Goal: Information Seeking & Learning: Learn about a topic

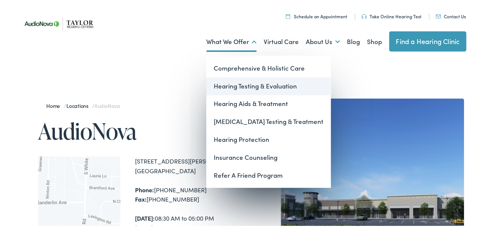
click at [224, 84] on link "Hearing Testing & Evaluation" at bounding box center [268, 85] width 124 height 18
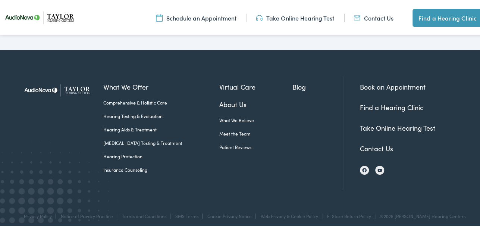
scroll to position [1291, 0]
click at [131, 124] on link "Hearing Aids & Treatment" at bounding box center [161, 127] width 116 height 7
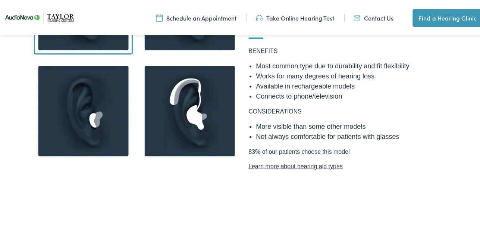
scroll to position [708, 0]
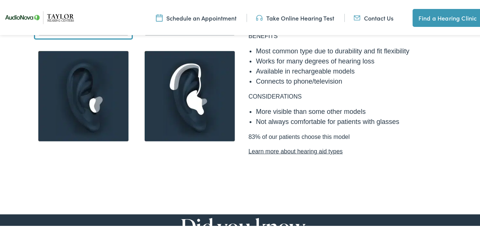
click at [300, 145] on link "Learn more about hearing aid types" at bounding box center [348, 149] width 201 height 9
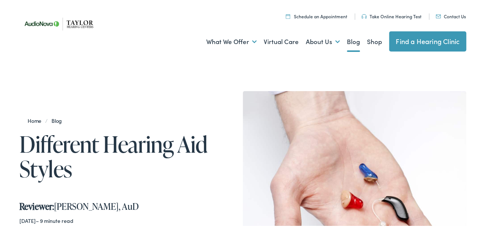
click at [411, 39] on link "Find a Hearing Clinic" at bounding box center [427, 40] width 77 height 20
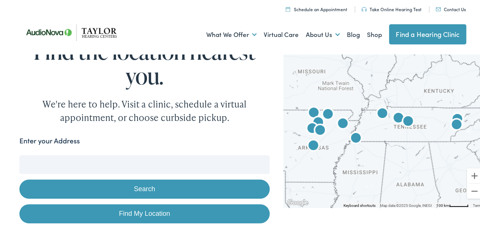
click at [352, 135] on img "AudioNova" at bounding box center [356, 137] width 24 height 24
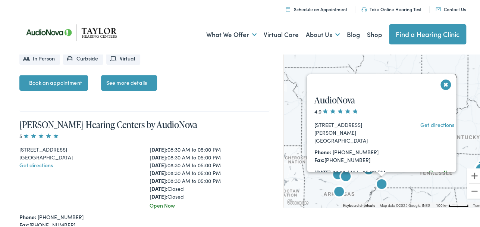
scroll to position [1704, 0]
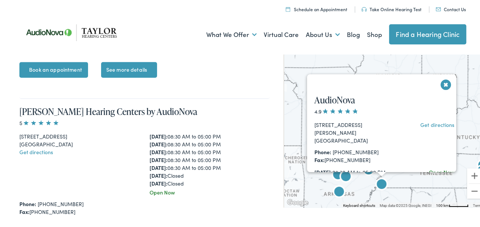
click at [429, 123] on link "Get directions" at bounding box center [437, 122] width 34 height 7
